Goal: Navigation & Orientation: Find specific page/section

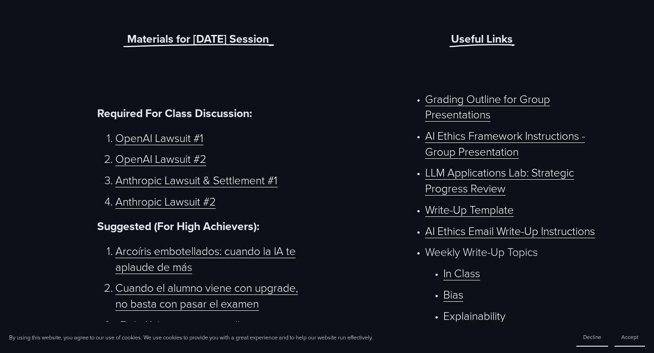
scroll to position [392, 0]
click at [187, 140] on link "OpenAI Lawsuit #1" at bounding box center [159, 137] width 88 height 15
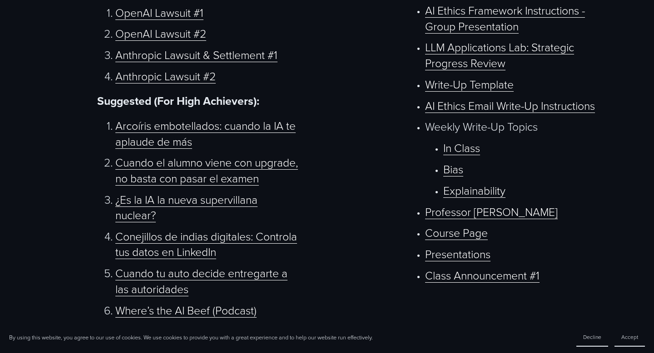
scroll to position [0, 0]
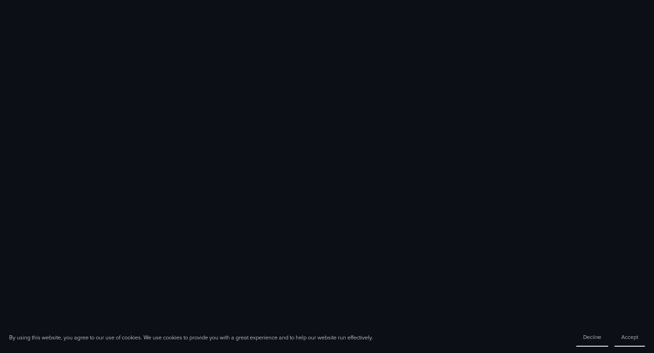
scroll to position [251, 0]
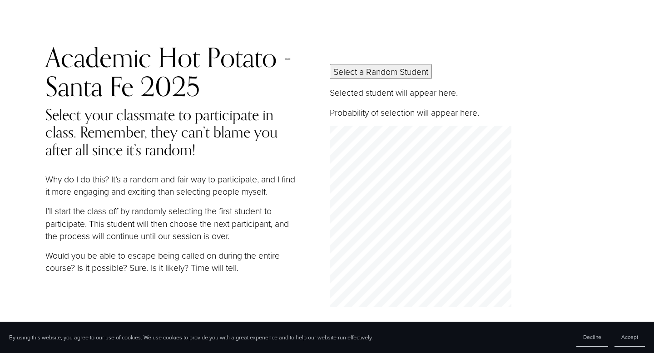
click at [365, 69] on button "Select a Random Student" at bounding box center [381, 71] width 102 height 15
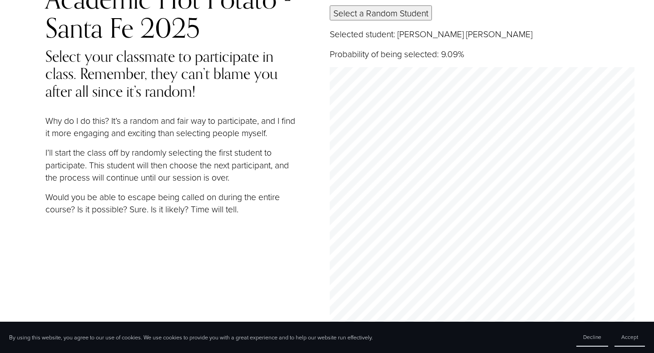
scroll to position [69, 0]
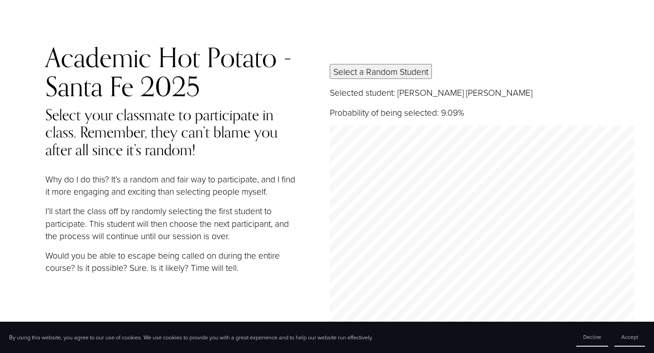
scroll to position [69, 0]
